Goal: Navigation & Orientation: Find specific page/section

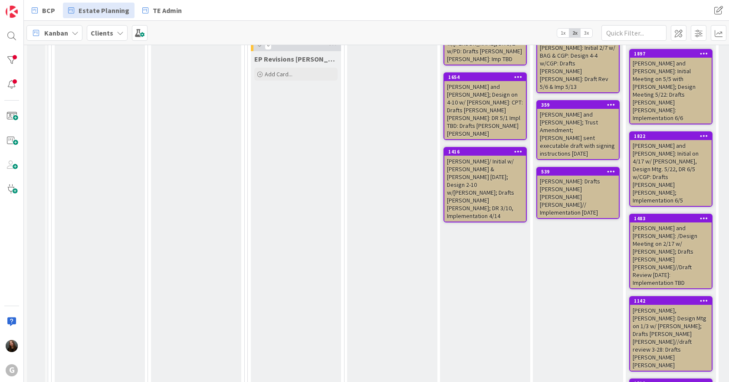
scroll to position [824, 0]
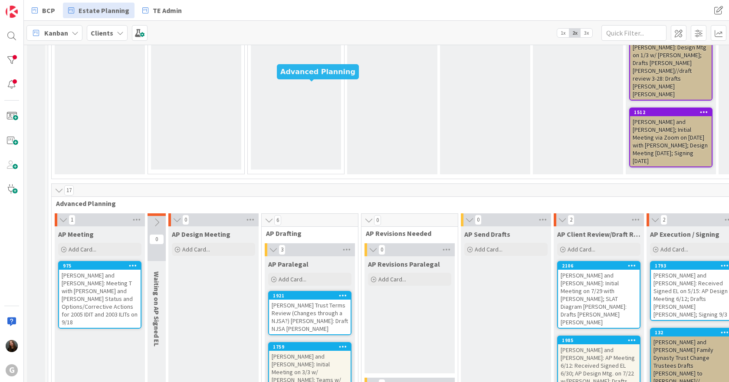
click at [302, 293] on div "1921" at bounding box center [312, 296] width 78 height 6
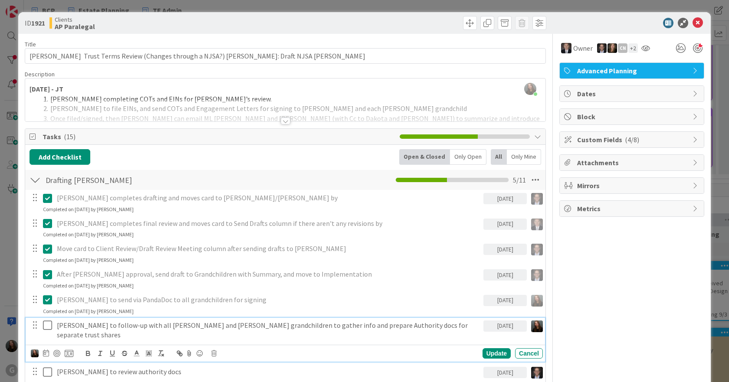
click at [46, 324] on icon at bounding box center [47, 325] width 9 height 10
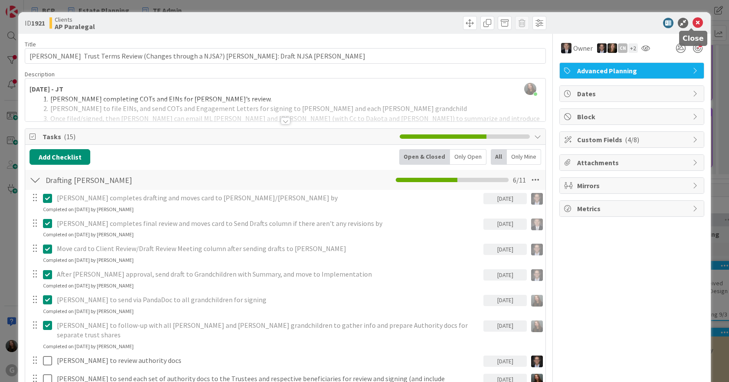
click at [692, 23] on icon at bounding box center [697, 23] width 10 height 10
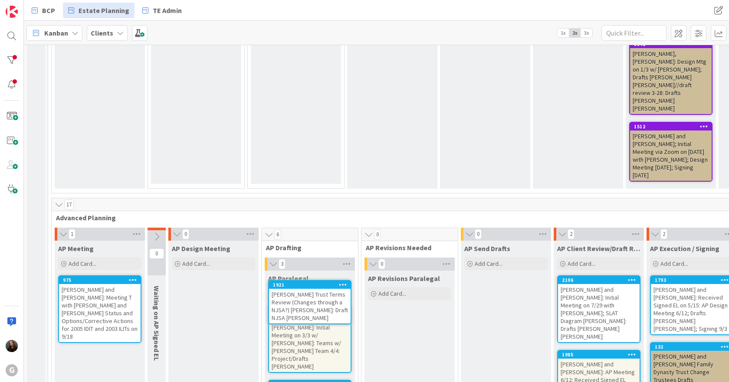
scroll to position [814, 0]
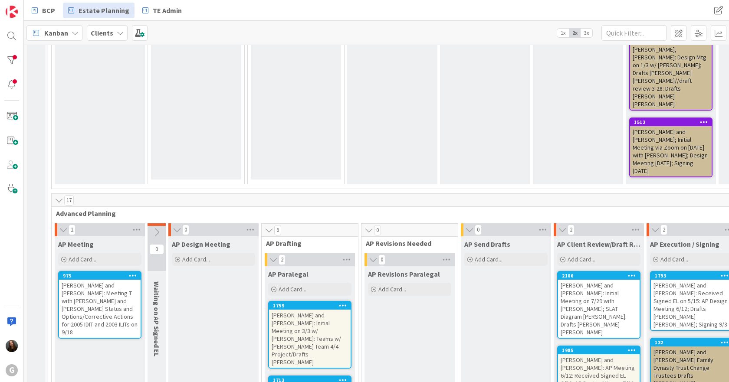
click at [311, 310] on div "[PERSON_NAME] and [PERSON_NAME]: Initial Meeting on 3/3 w/ [PERSON_NAME]: Teams…" at bounding box center [310, 339] width 82 height 58
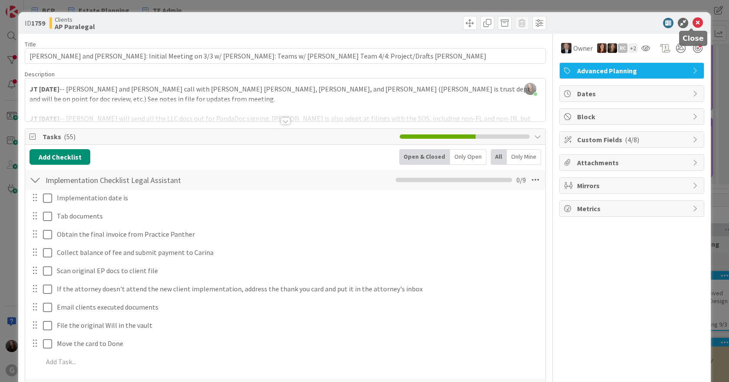
click at [692, 26] on icon at bounding box center [697, 23] width 10 height 10
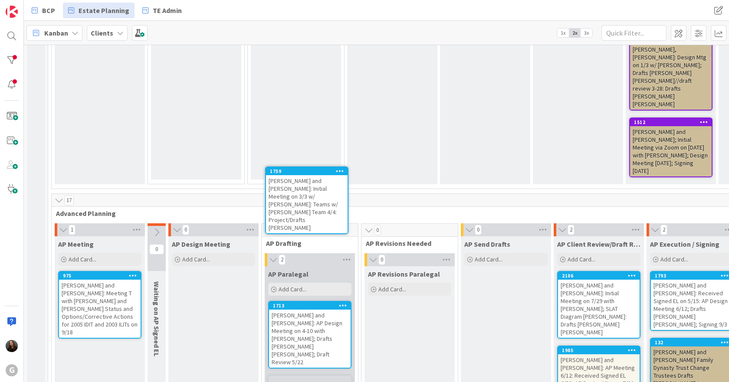
scroll to position [805, 0]
